Goal: Navigation & Orientation: Find specific page/section

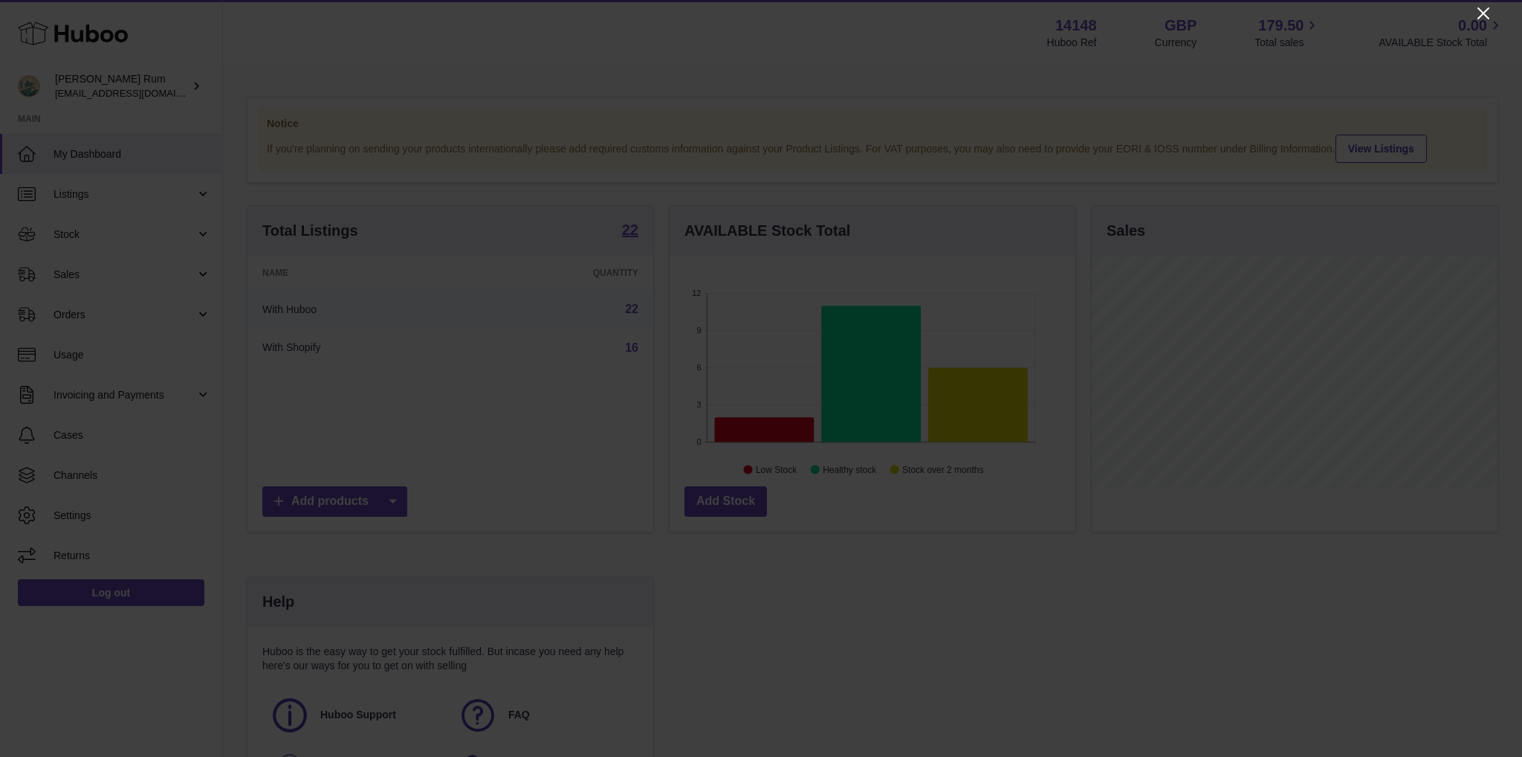
click at [1481, 16] on icon "Close" at bounding box center [1484, 13] width 12 height 12
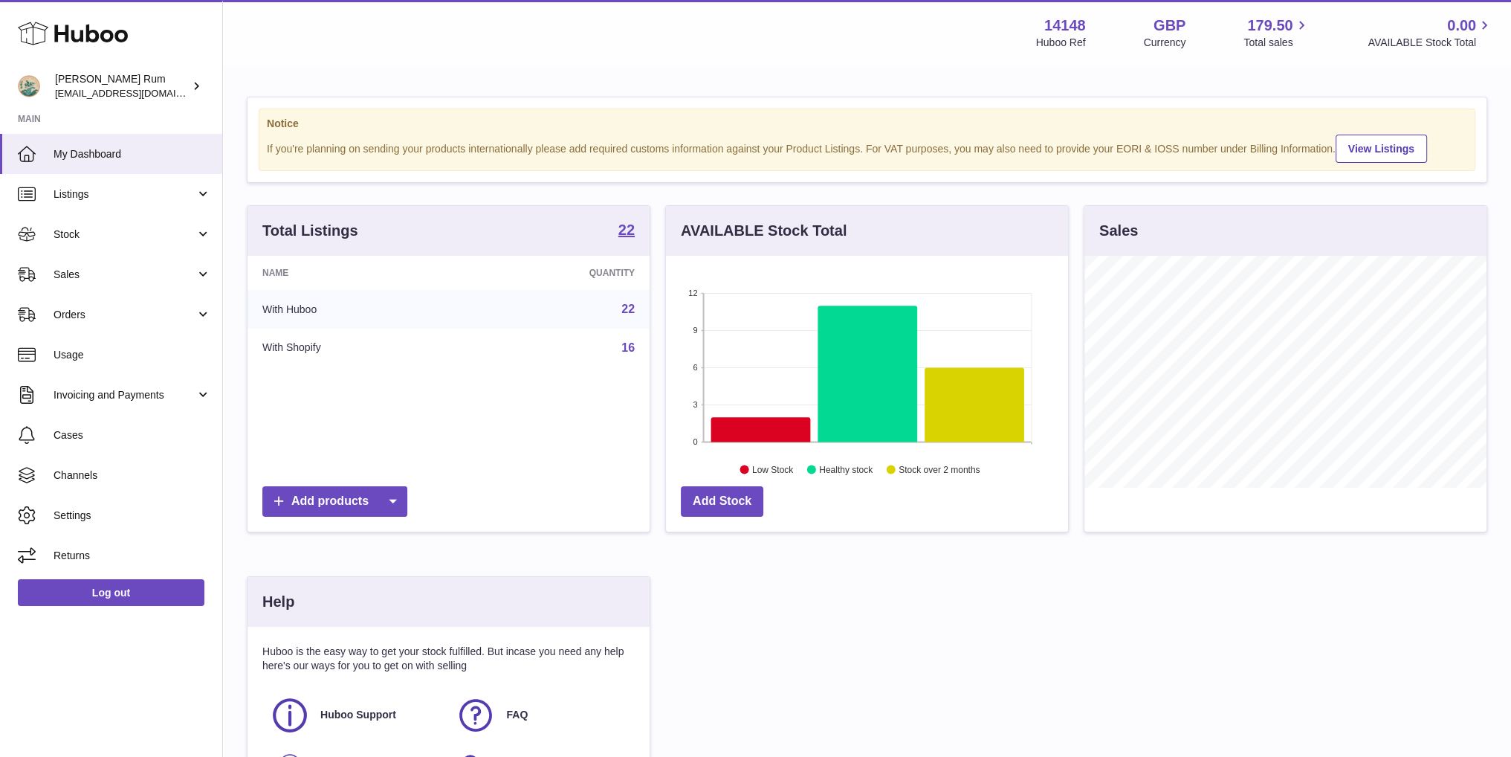
scroll to position [743005, 742834]
click at [777, 427] on icon at bounding box center [761, 429] width 100 height 25
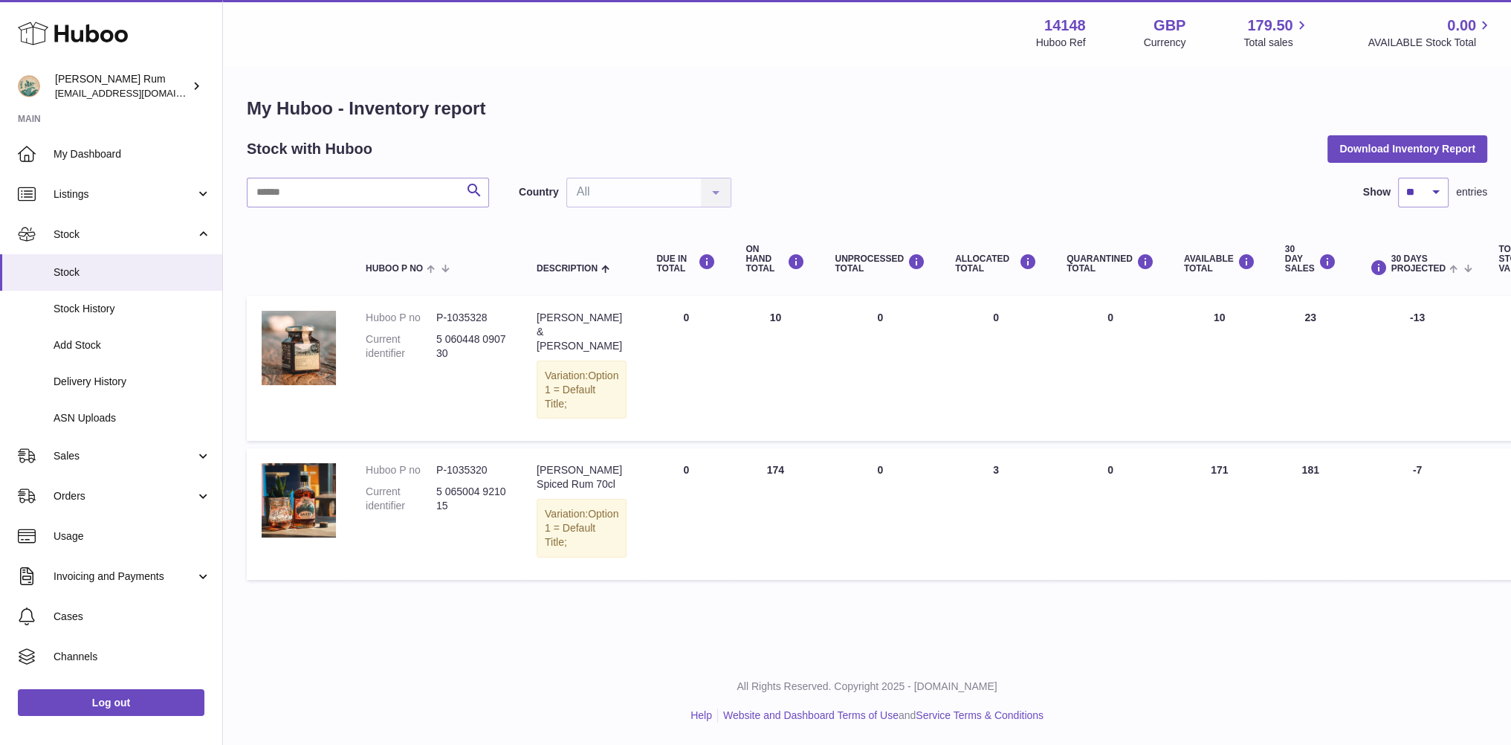
click at [1129, 128] on div "My Huboo - Inventory report Stock with Huboo Download Inventory Report Search C…" at bounding box center [867, 342] width 1240 height 491
click at [98, 148] on span "My Dashboard" at bounding box center [133, 154] width 158 height 14
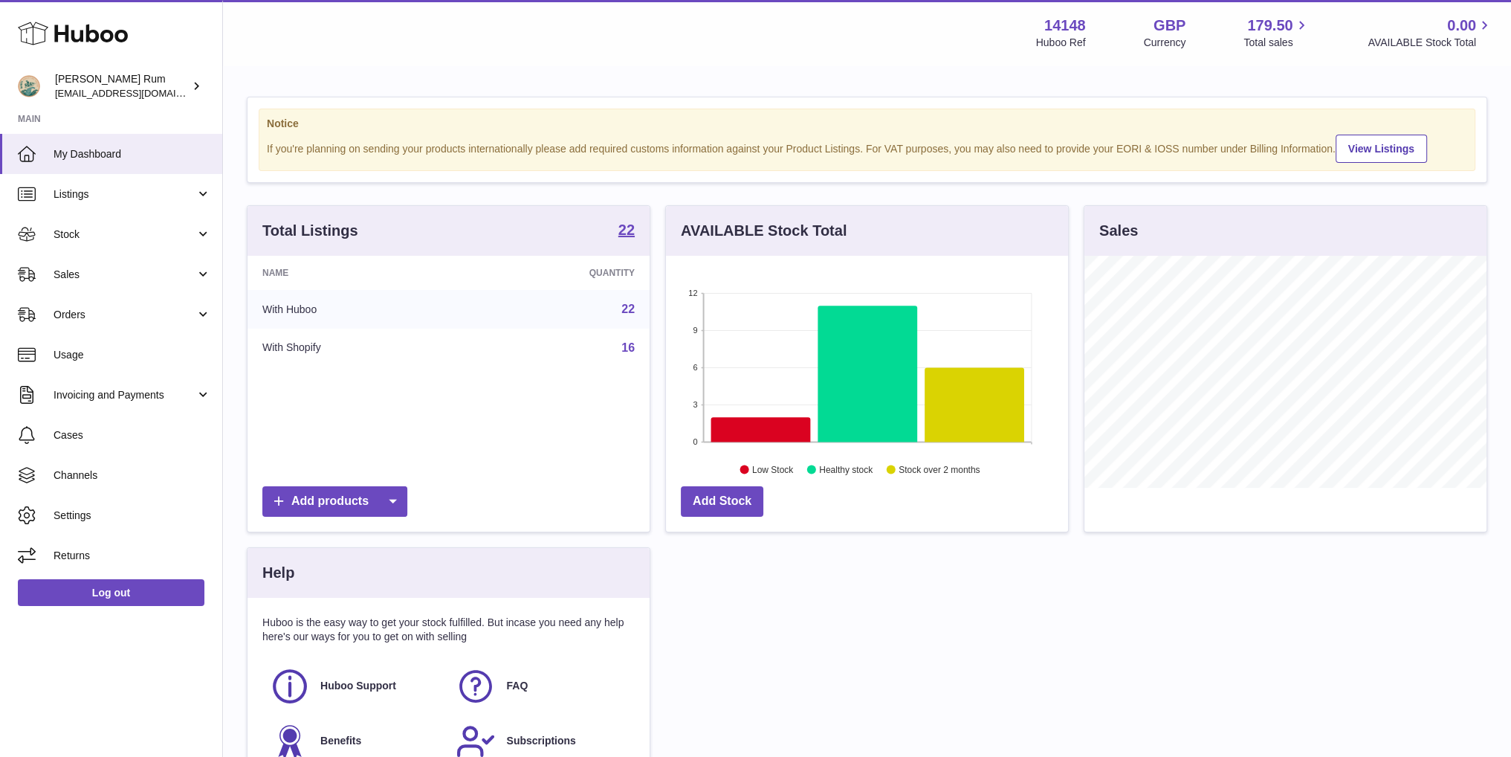
scroll to position [232, 401]
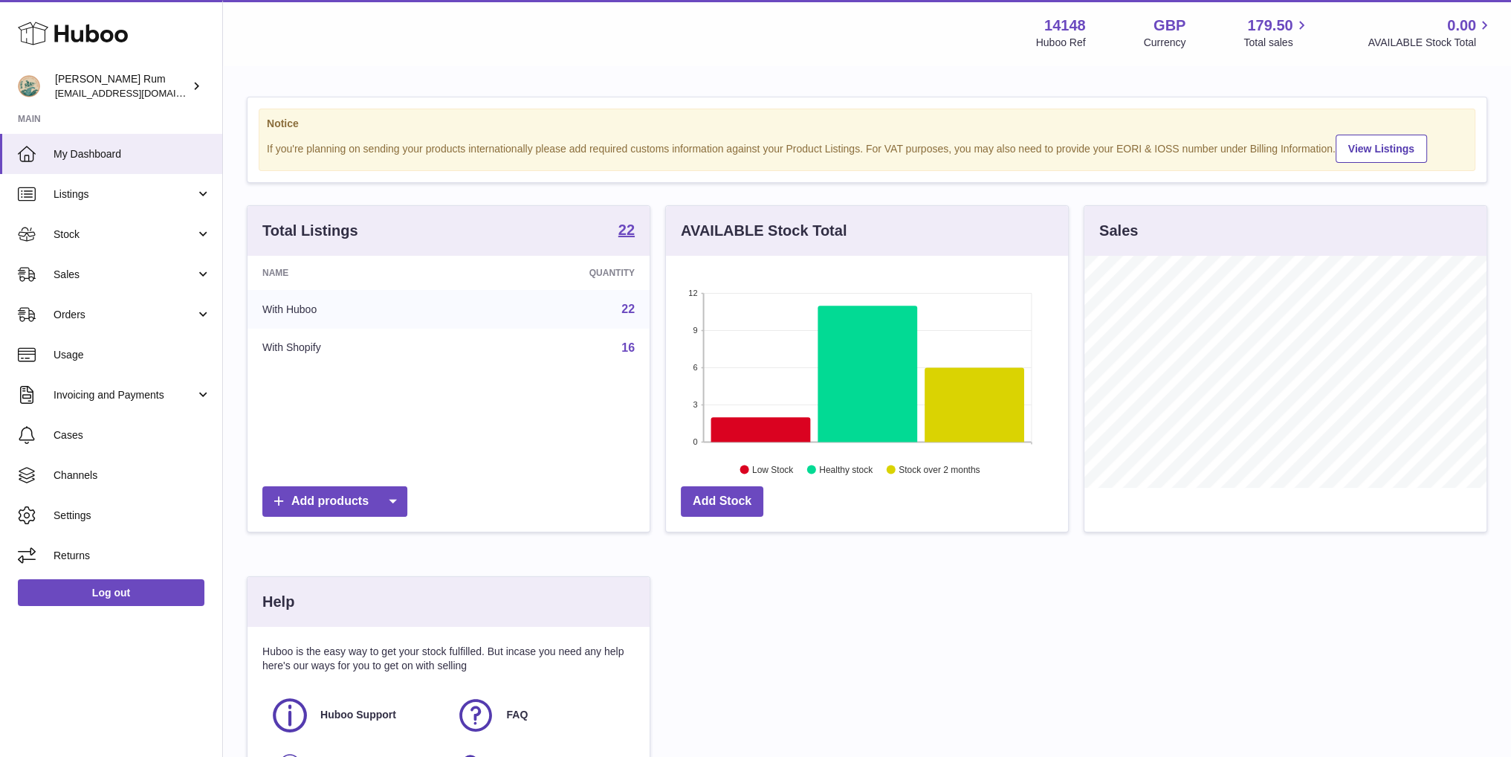
click at [954, 579] on div "Total Listings 22 Name Quantity With Huboo 22 With Shopify 16 Add products AVAI…" at bounding box center [866, 517] width 1255 height 625
click at [955, 396] on icon at bounding box center [975, 405] width 100 height 74
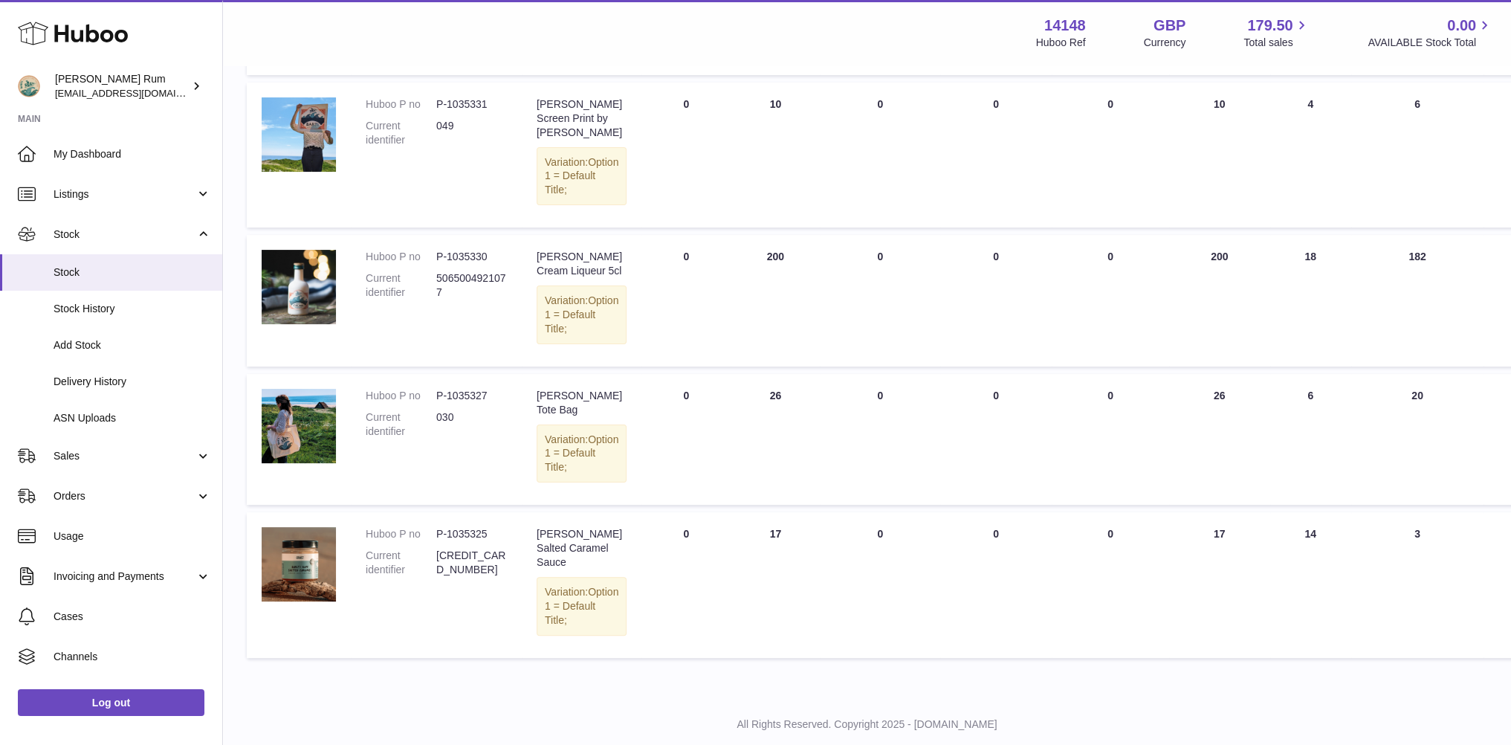
scroll to position [450, 0]
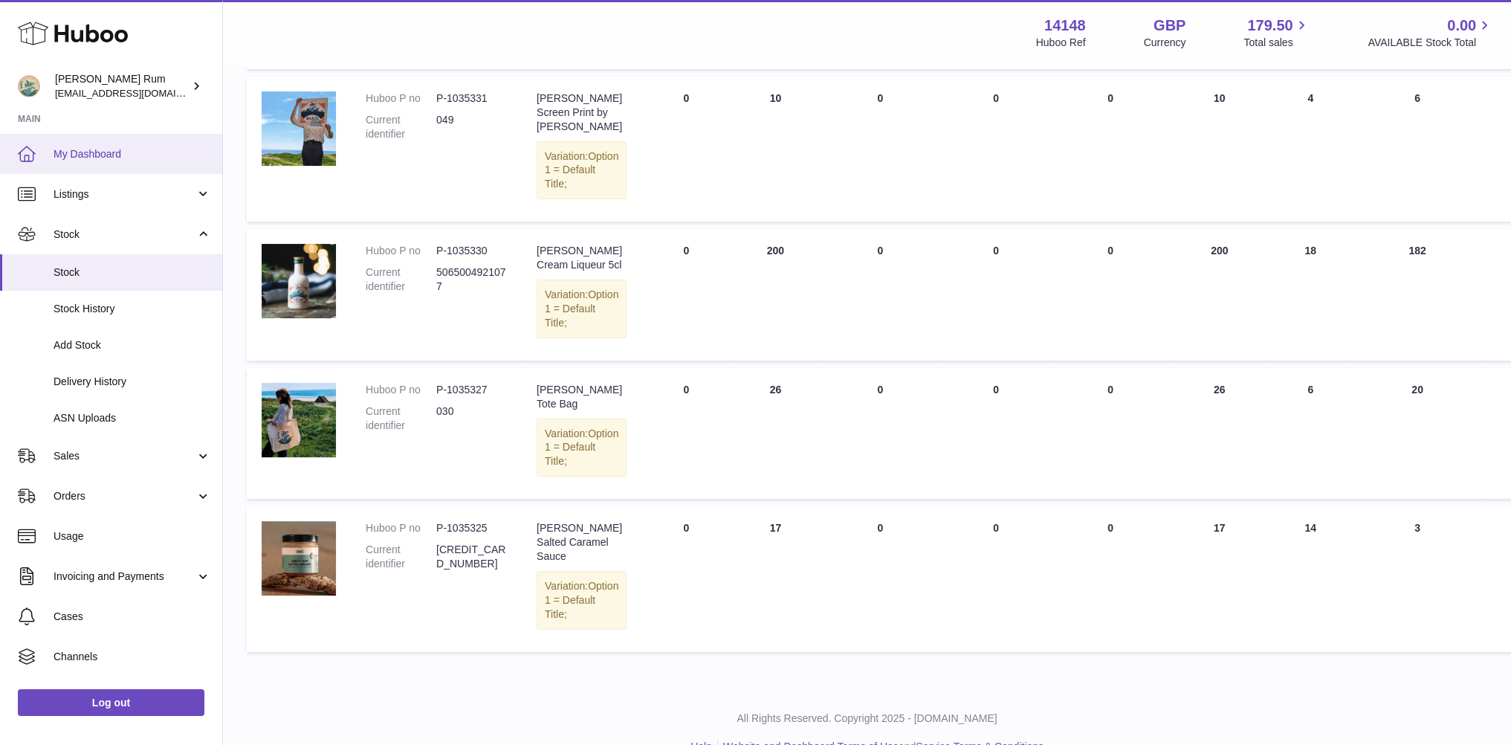
click at [134, 156] on span "My Dashboard" at bounding box center [133, 154] width 158 height 14
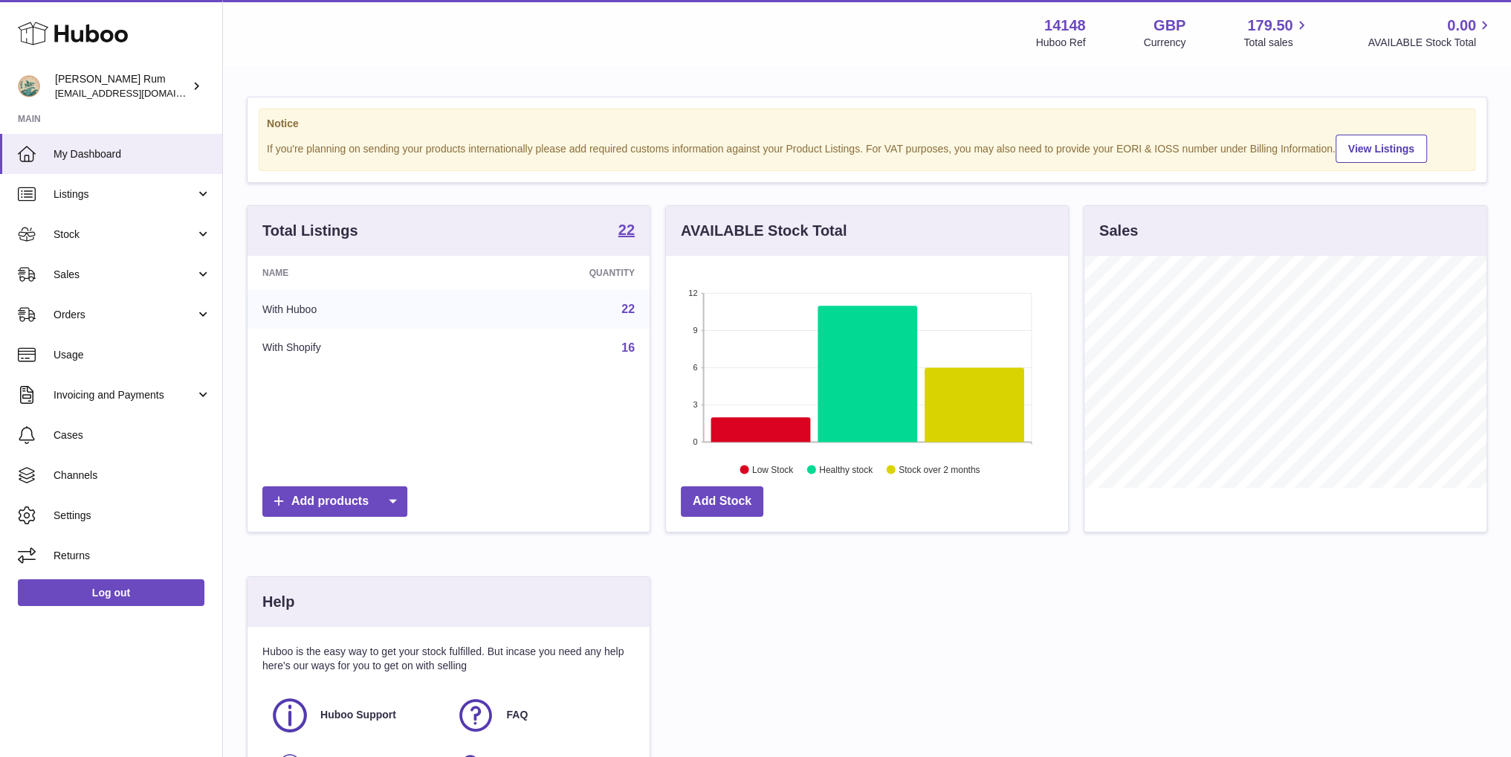
scroll to position [232, 401]
click at [1076, 642] on div "Total Listings 22 Name Quantity With Huboo 22 With Shopify 16 Add products AVAI…" at bounding box center [866, 517] width 1255 height 625
click at [122, 242] on link "Stock" at bounding box center [111, 234] width 222 height 40
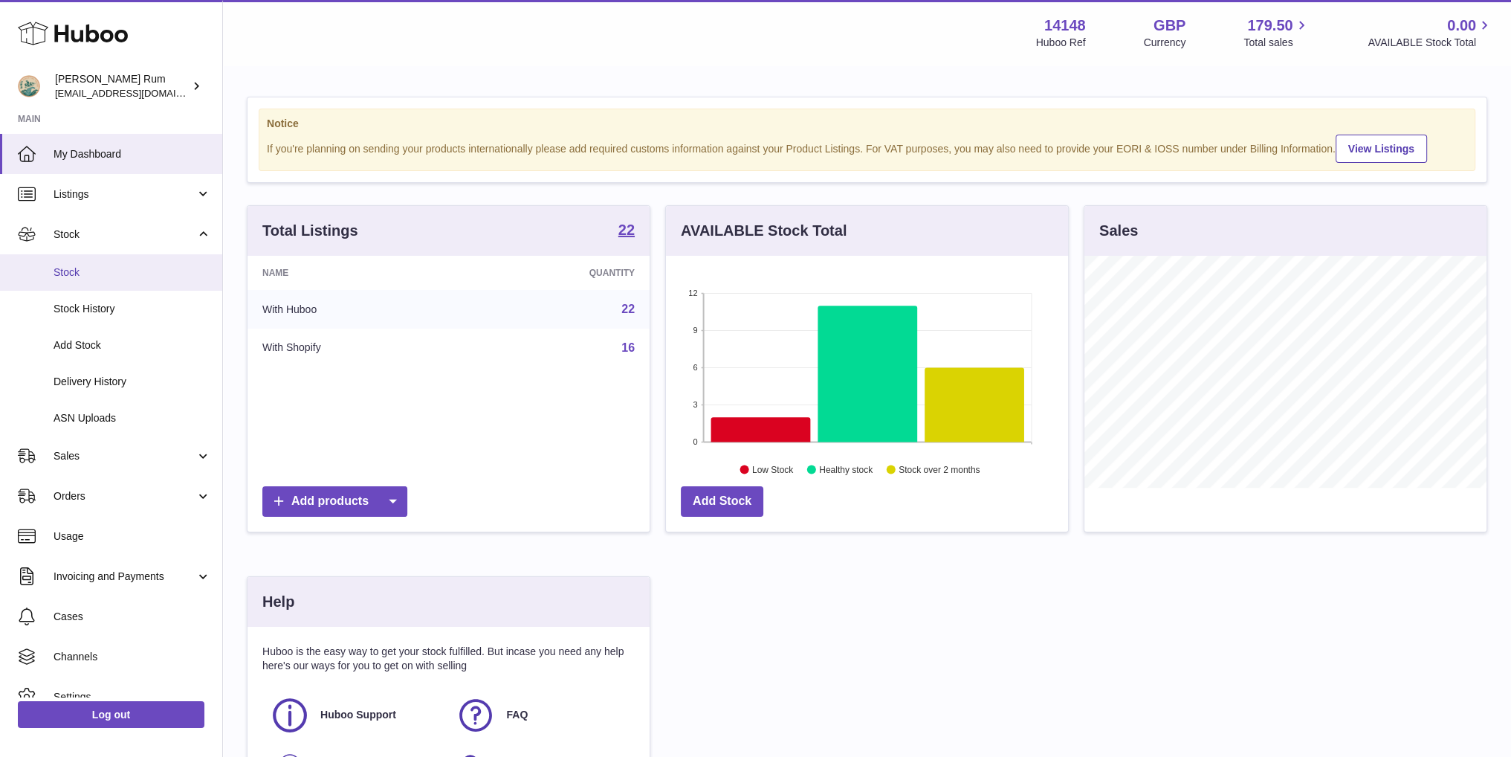
click at [100, 283] on link "Stock" at bounding box center [111, 272] width 222 height 36
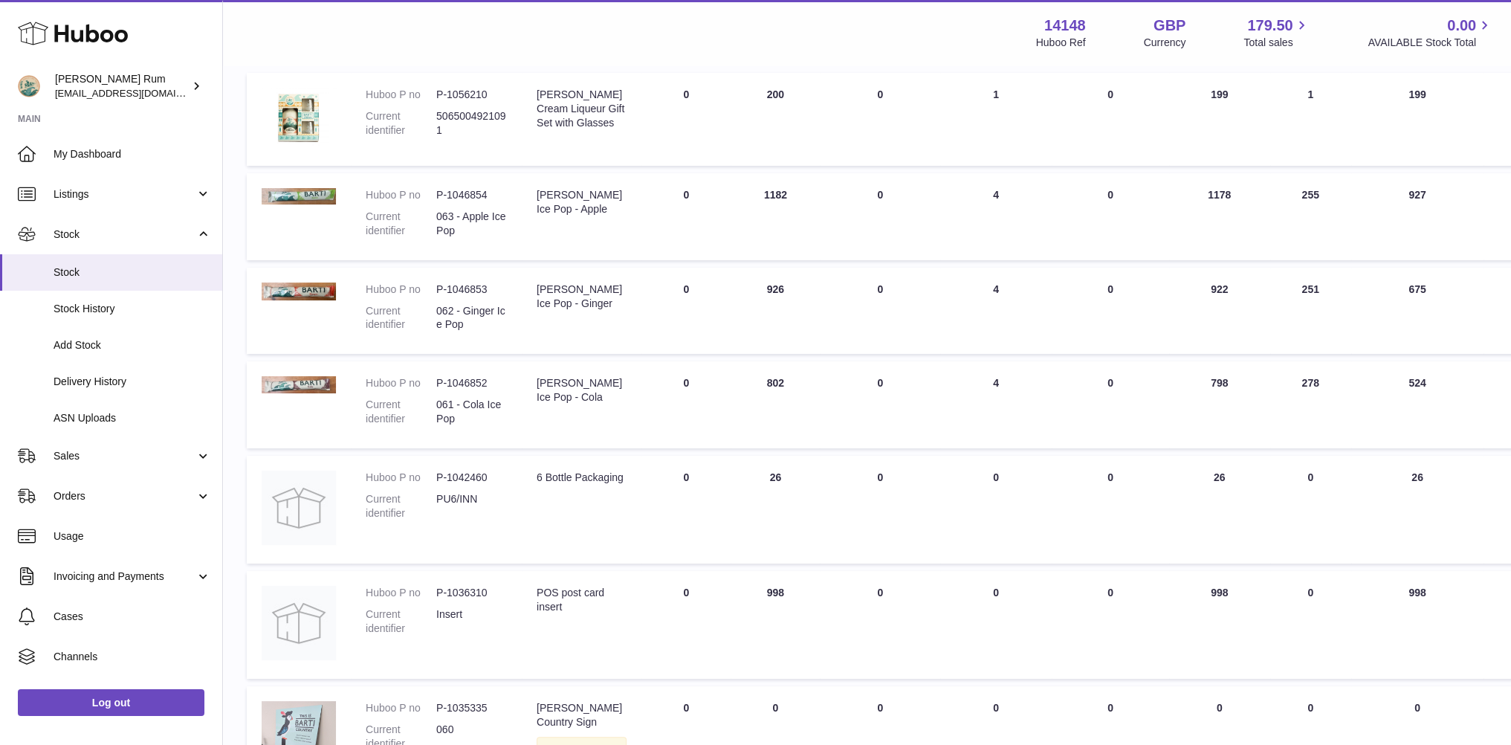
scroll to position [149, 0]
